Goal: Transaction & Acquisition: Purchase product/service

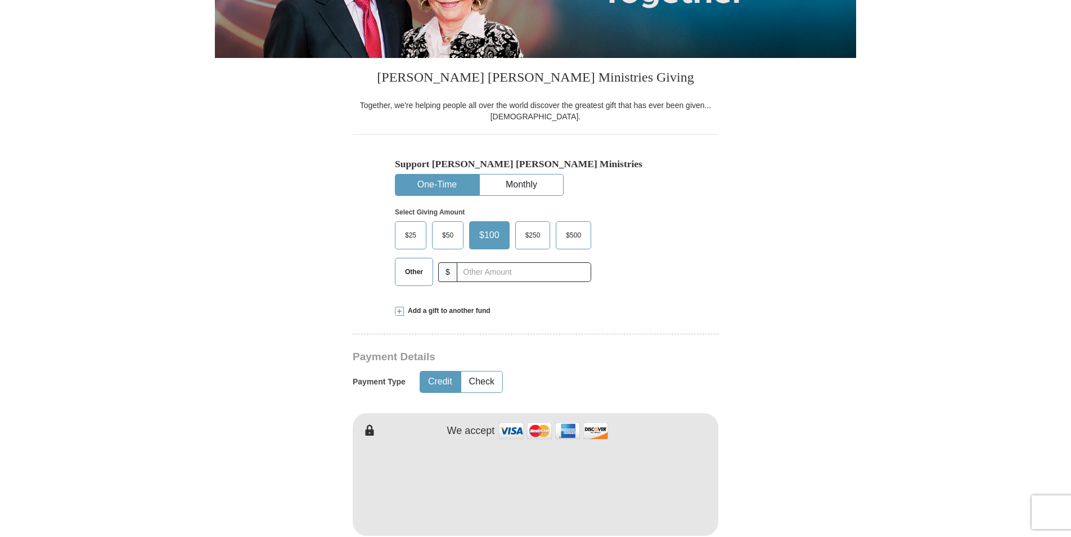
scroll to position [225, 0]
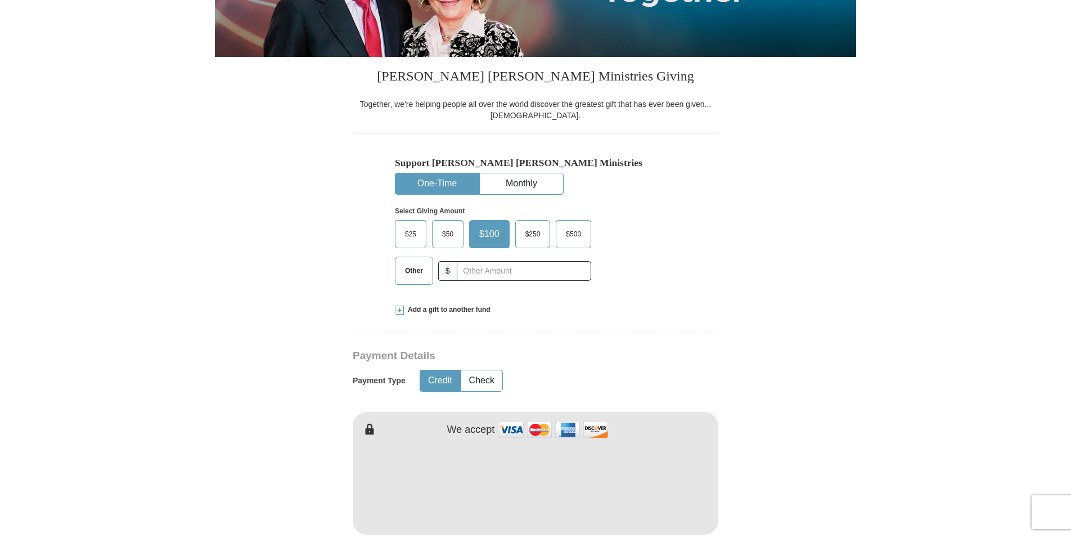
click at [409, 282] on label "Other" at bounding box center [414, 270] width 37 height 27
click at [0, 0] on input "Other" at bounding box center [0, 0] width 0 height 0
click at [501, 272] on input "text" at bounding box center [523, 271] width 125 height 20
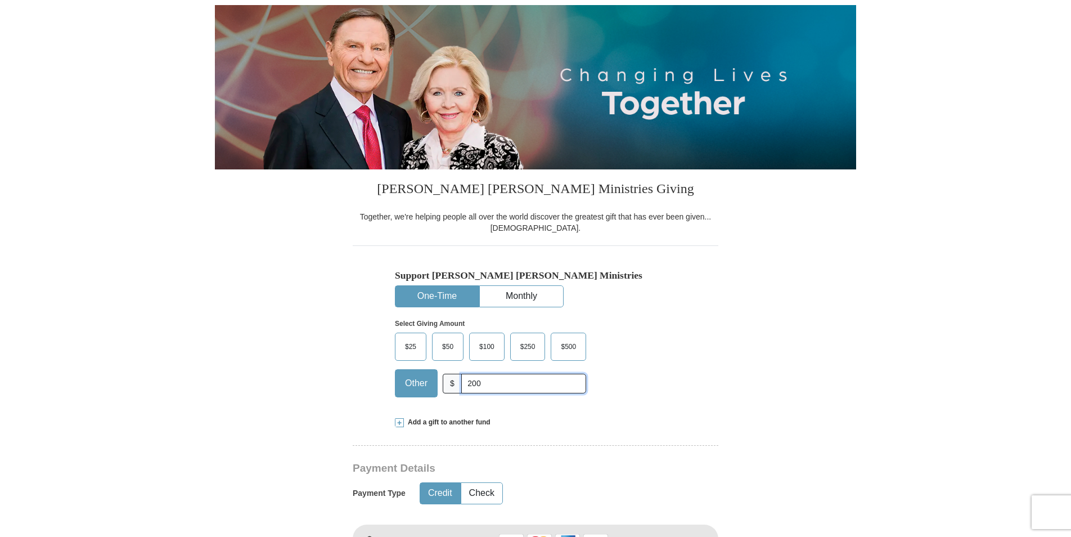
type input "200"
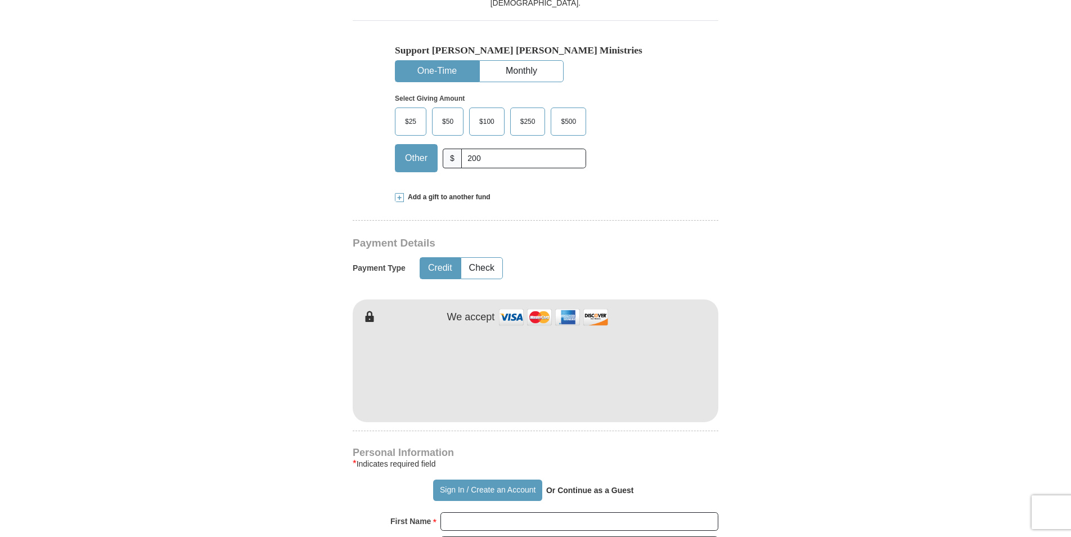
scroll to position [450, 0]
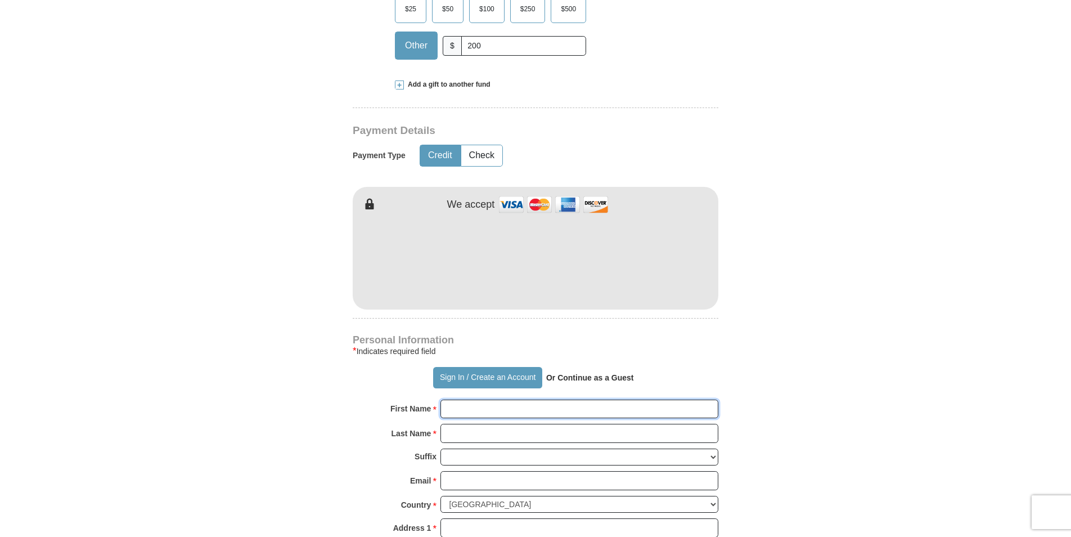
click at [470, 402] on input "First Name *" at bounding box center [580, 408] width 278 height 19
type input "[PERSON_NAME]"
type input "[PERSON_NAME][EMAIL_ADDRESS][DOMAIN_NAME]"
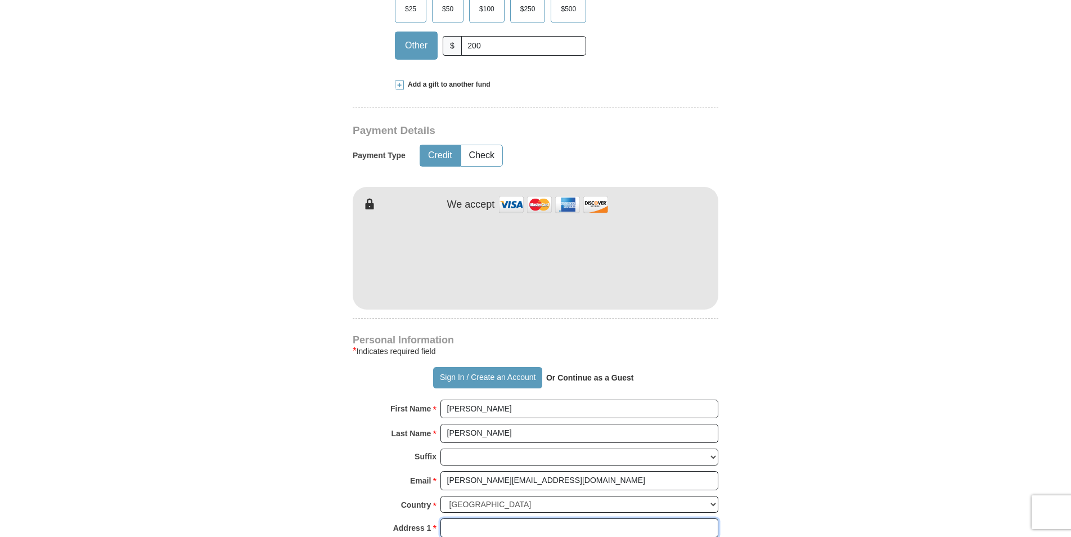
type input "[STREET_ADDRESS]"
type input "[PERSON_NAME][GEOGRAPHIC_DATA]"
select select "MI"
type input "48105"
type input "7347722850"
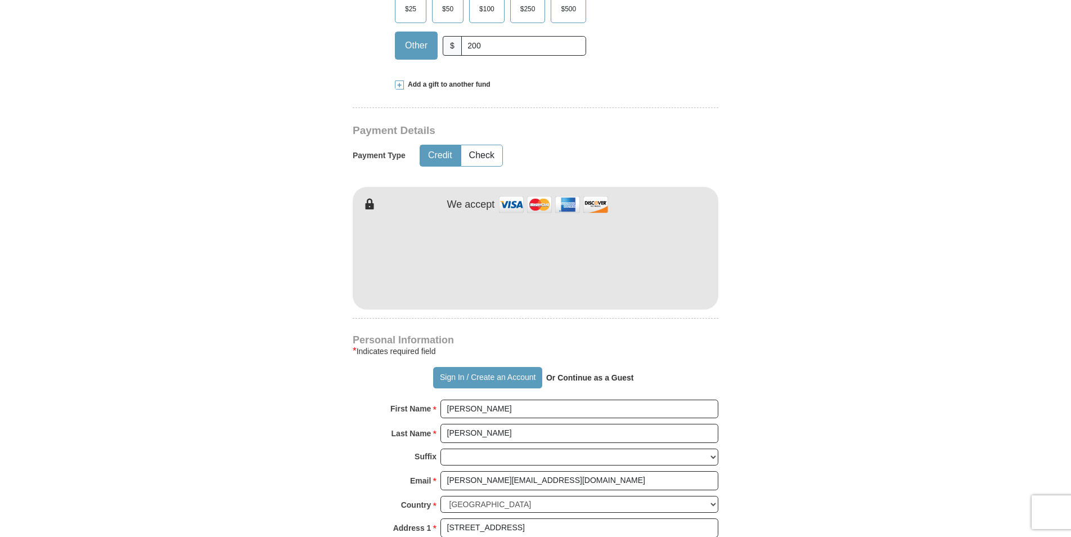
click at [348, 420] on form "Already have an account? Sign in for faster giving. Don't have an account? Crea…" at bounding box center [535, 285] width 641 height 1380
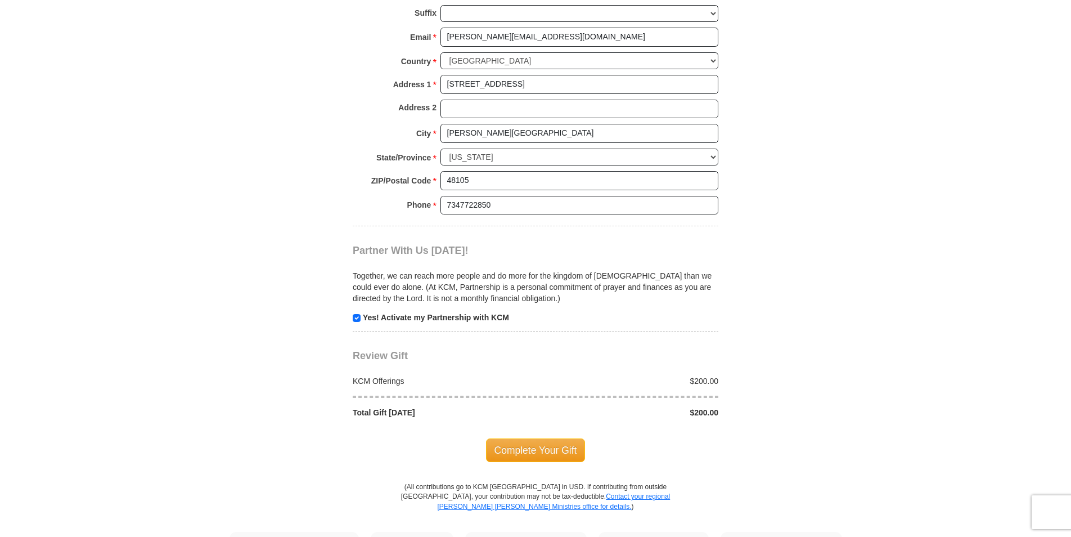
scroll to position [900, 0]
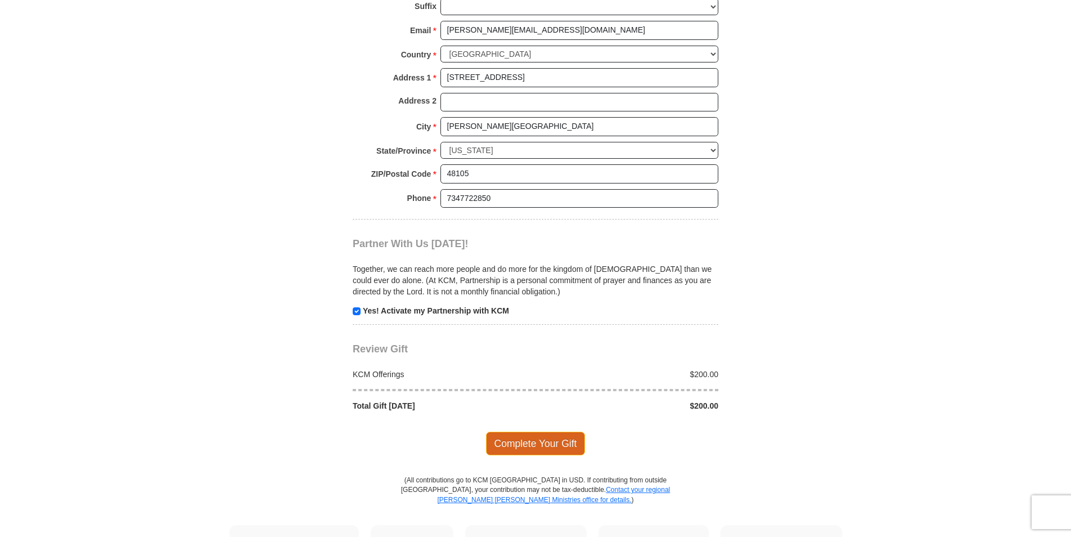
click at [515, 439] on span "Complete Your Gift" at bounding box center [536, 444] width 100 height 24
